Goal: Task Accomplishment & Management: Manage account settings

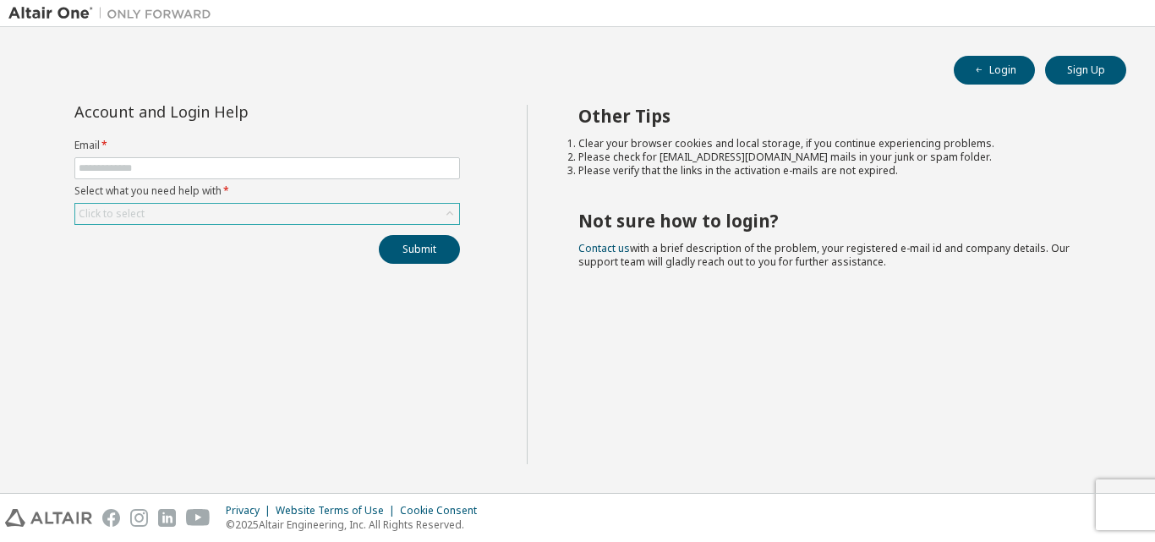
click at [229, 205] on div "Click to select" at bounding box center [267, 214] width 384 height 20
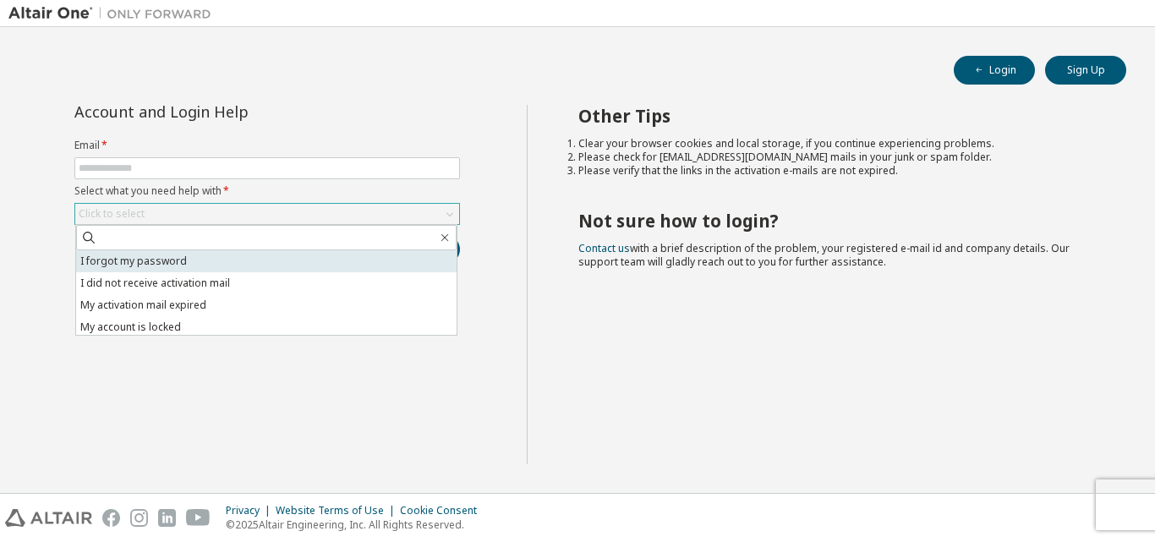
click at [157, 262] on li "I forgot my password" at bounding box center [266, 261] width 380 height 22
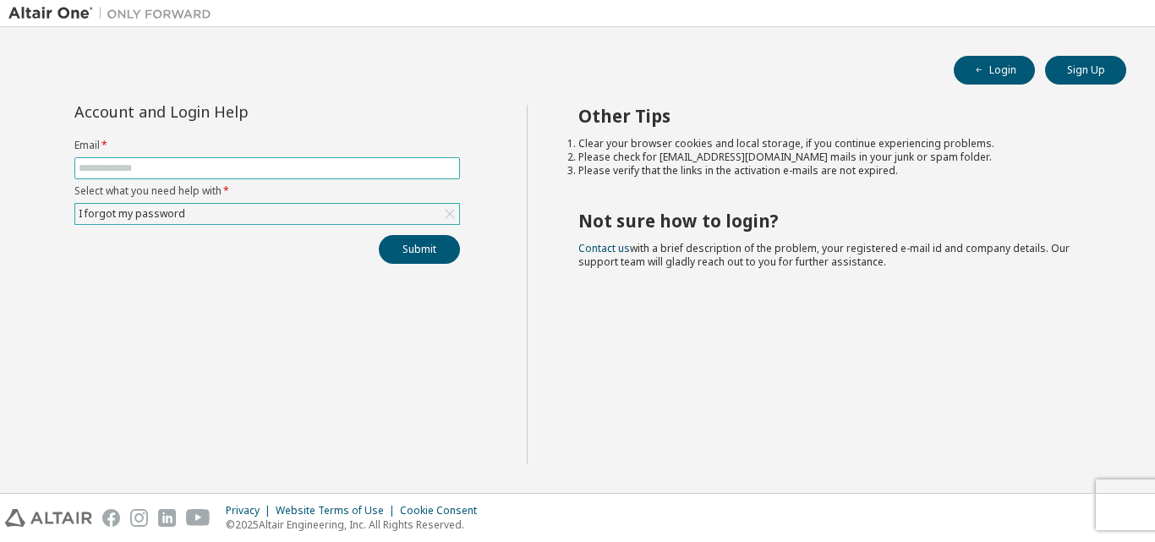
click at [167, 171] on input "text" at bounding box center [267, 168] width 377 height 14
type input "**********"
click at [379, 235] on button "Submit" at bounding box center [419, 249] width 81 height 29
click at [397, 286] on div "**********" at bounding box center [267, 284] width 518 height 359
click at [430, 243] on button "Submit" at bounding box center [419, 249] width 81 height 29
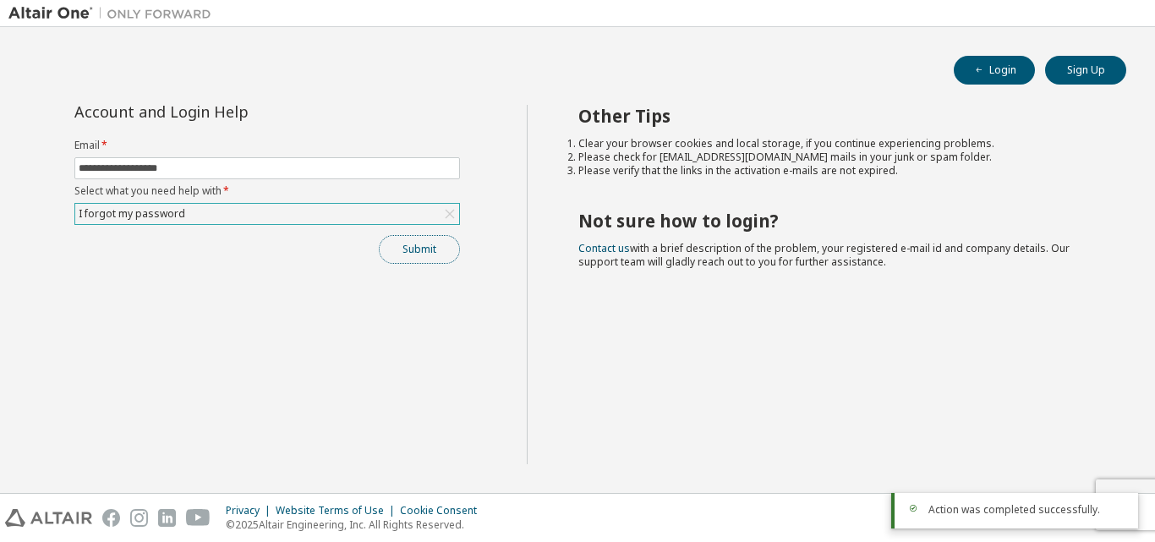
click at [425, 255] on button "Submit" at bounding box center [419, 249] width 81 height 29
click at [410, 255] on button "Submit" at bounding box center [419, 249] width 81 height 29
click at [962, 498] on div "Action was completed successfully." at bounding box center [1014, 511] width 247 height 36
click at [992, 63] on button "Login" at bounding box center [994, 70] width 81 height 29
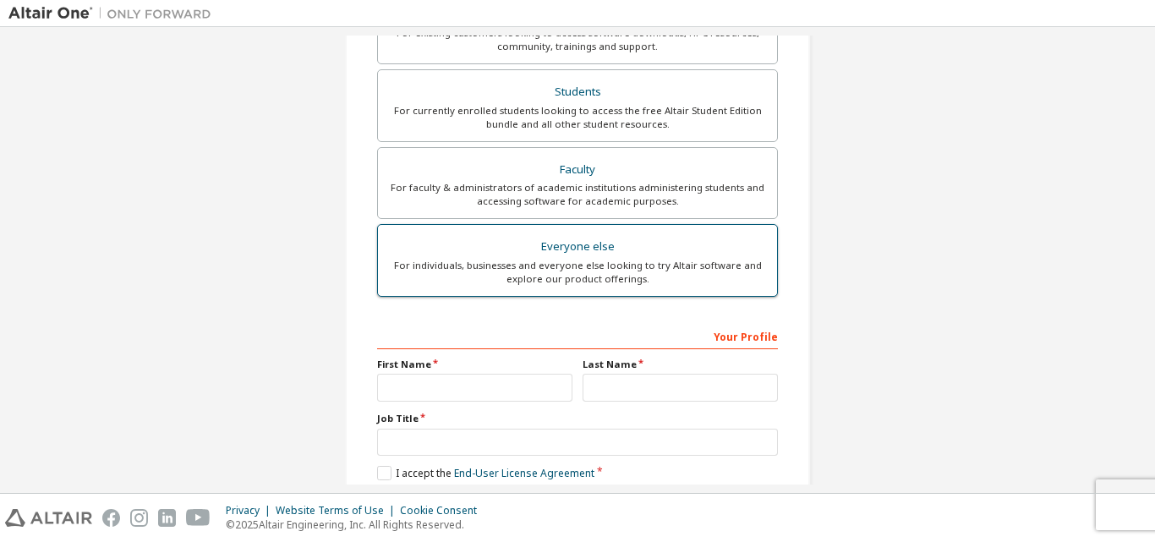
scroll to position [277, 0]
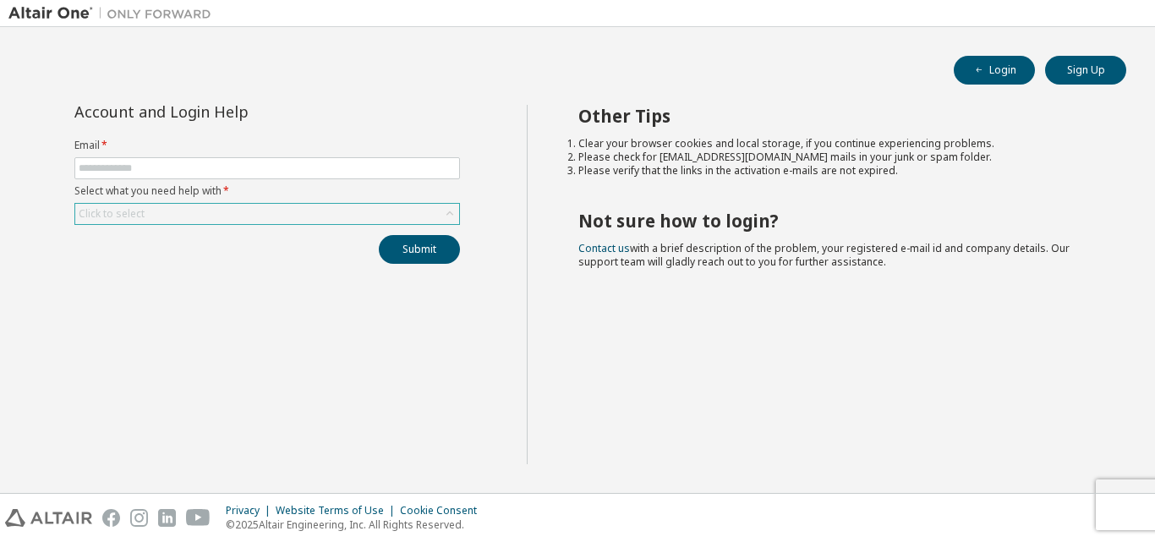
click at [217, 205] on div "Click to select" at bounding box center [267, 214] width 384 height 20
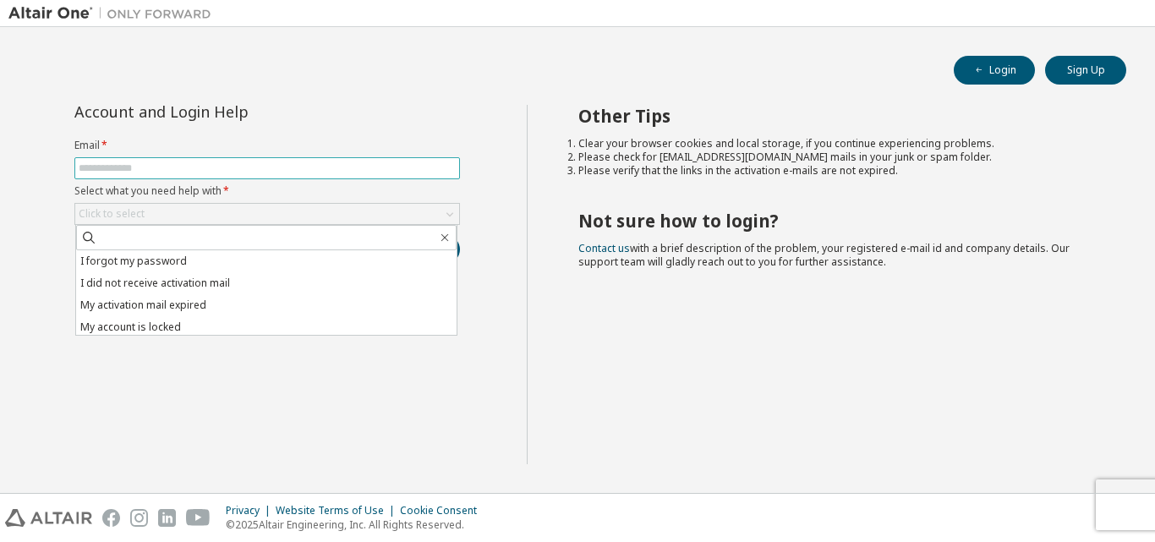
click at [199, 167] on input "text" at bounding box center [267, 168] width 377 height 14
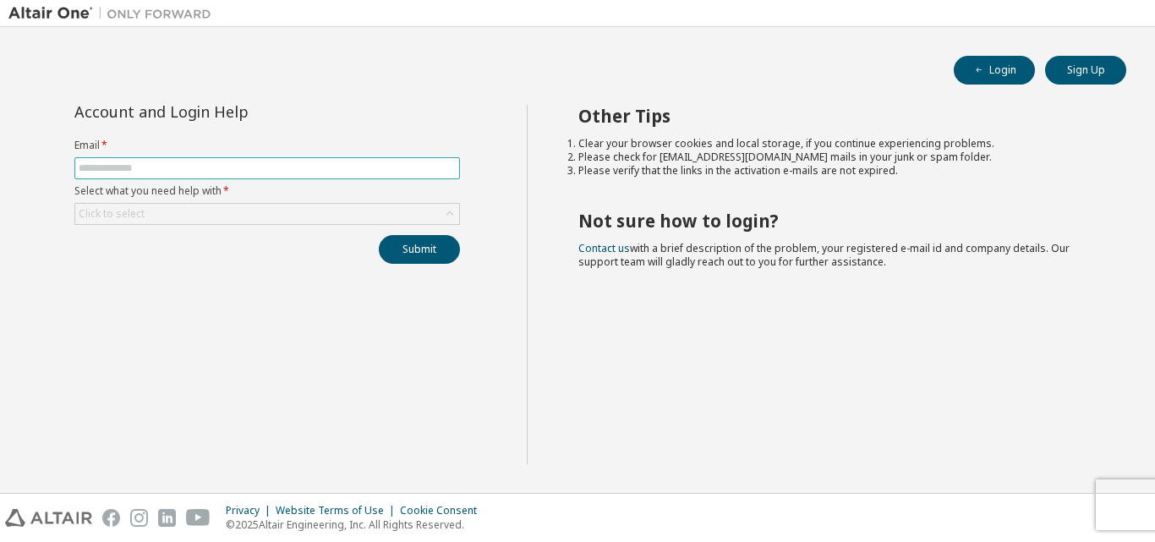
type input "**********"
click at [92, 205] on div "Click to select" at bounding box center [111, 214] width 71 height 19
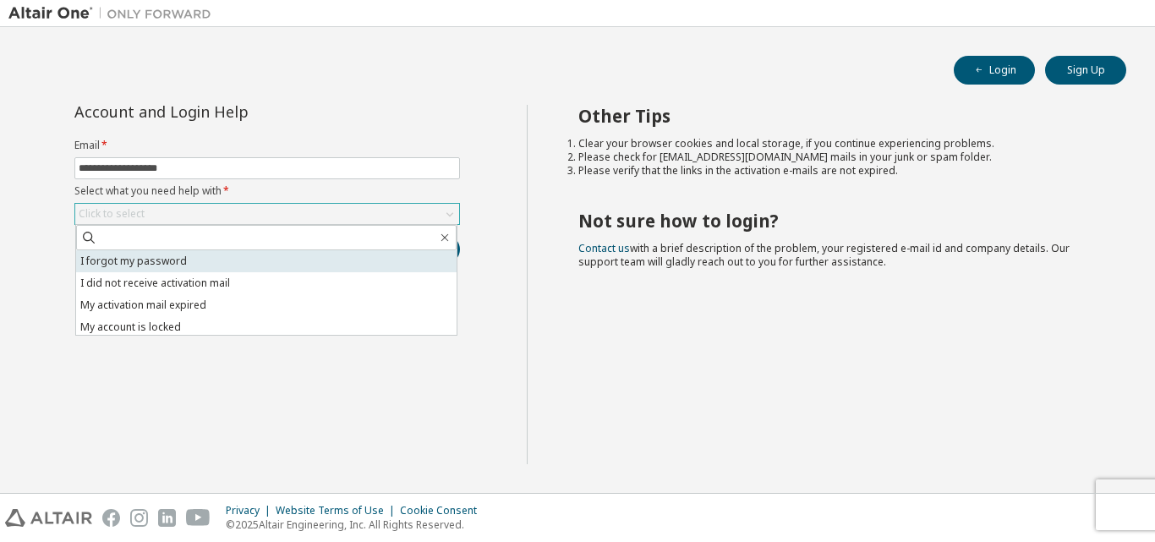
click at [118, 266] on li "I forgot my password" at bounding box center [266, 261] width 380 height 22
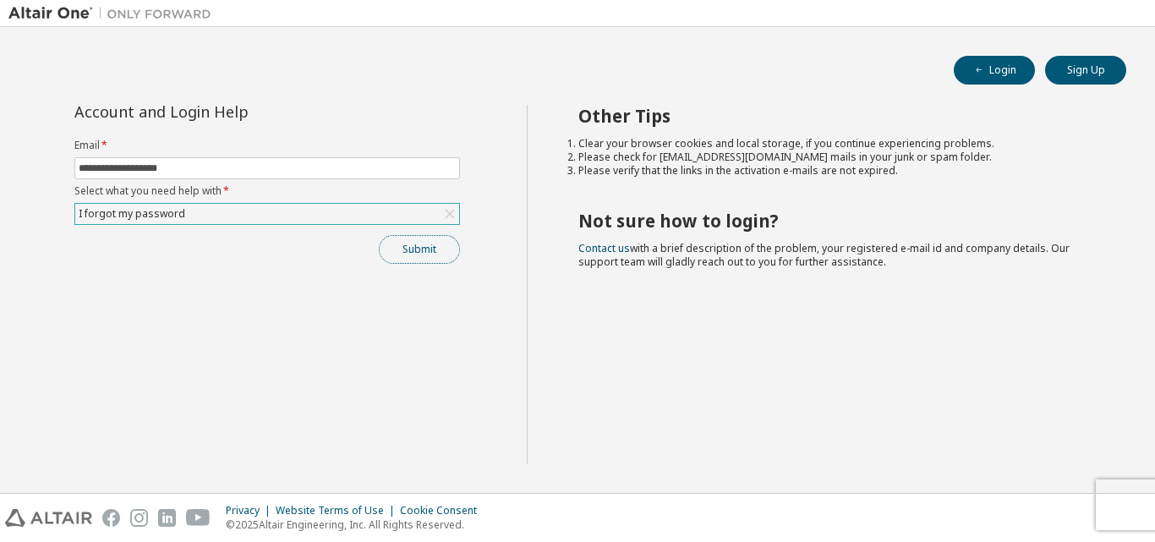
click at [411, 248] on button "Submit" at bounding box center [419, 249] width 81 height 29
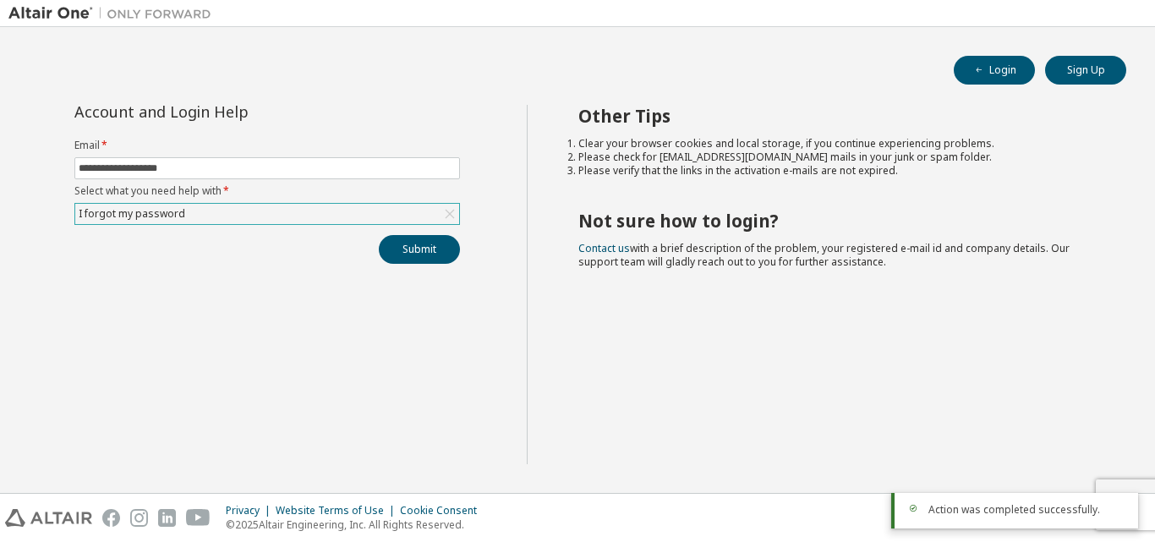
click at [1072, 455] on div "Other Tips Clear your browser cookies and local storage, if you continue experi…" at bounding box center [837, 284] width 621 height 359
click at [1138, 495] on div "Privacy Website Terms of Use Cookie Consent © 2025 Altair Engineering, Inc. All…" at bounding box center [577, 518] width 1155 height 48
click at [1132, 499] on div "Privacy Website Terms of Use Cookie Consent © 2025 Altair Engineering, Inc. All…" at bounding box center [577, 518] width 1155 height 48
drag, startPoint x: 928, startPoint y: 510, endPoint x: 932, endPoint y: 479, distance: 30.6
click at [928, 500] on div "Privacy Website Terms of Use Cookie Consent © 2025 Altair Engineering, Inc. All…" at bounding box center [577, 518] width 1155 height 48
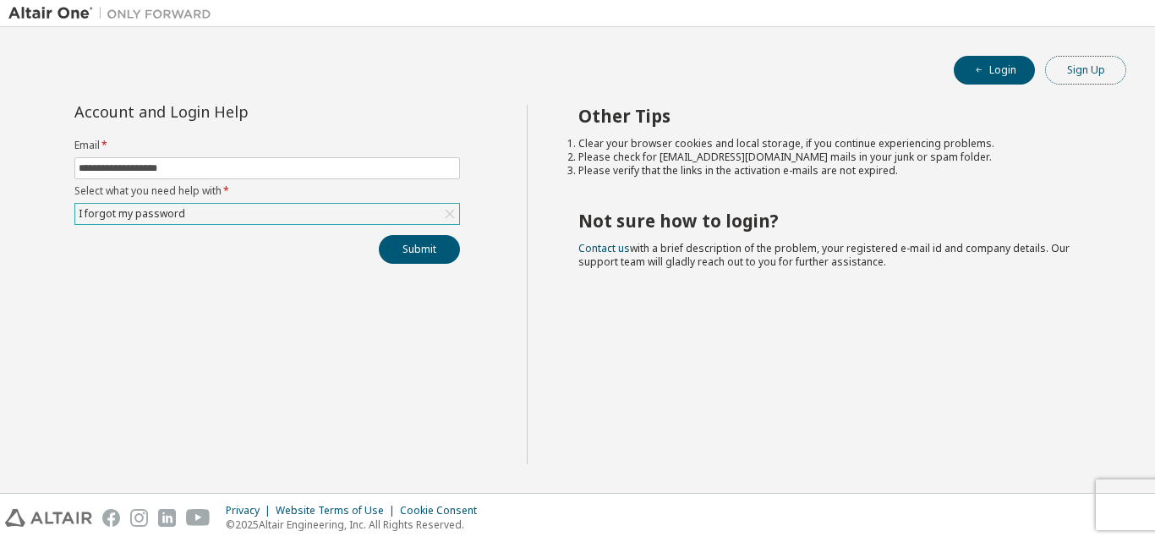
click at [1070, 59] on button "Sign Up" at bounding box center [1085, 70] width 81 height 29
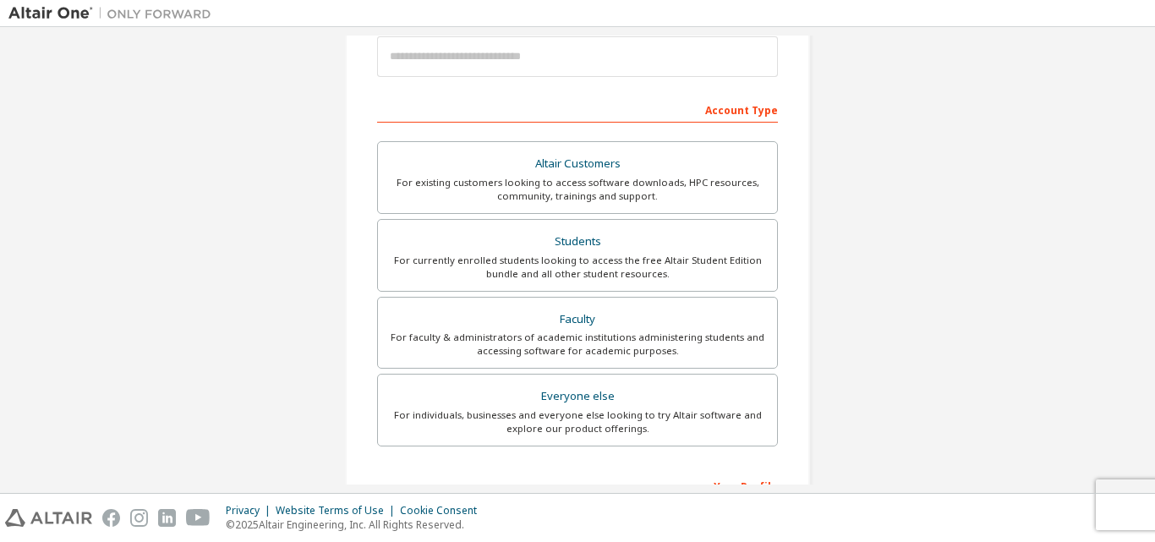
scroll to position [193, 0]
